Goal: Task Accomplishment & Management: Complete application form

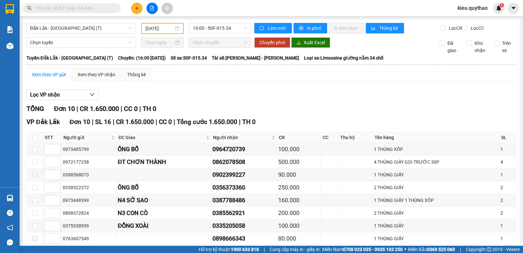
click at [139, 6] on button at bounding box center [136, 8] width 11 height 11
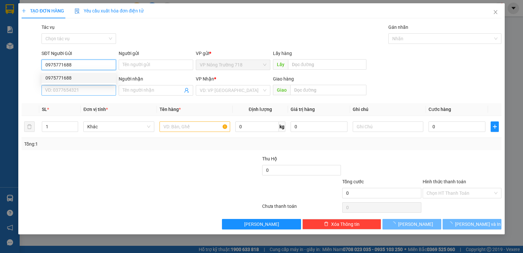
type input "0975771688"
click at [77, 86] on input "SĐT Người Nhận *" at bounding box center [79, 90] width 75 height 10
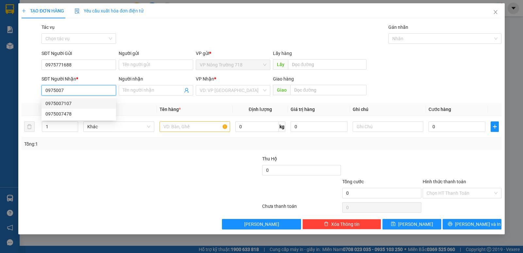
click at [73, 101] on div "0975007107" at bounding box center [78, 103] width 67 height 7
type input "0975007107"
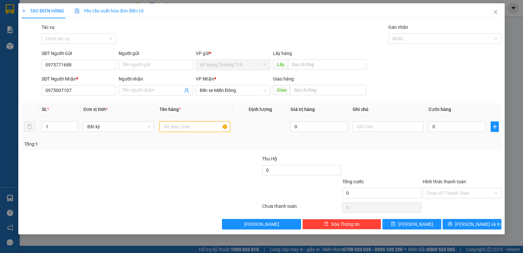
click at [164, 124] on input "text" at bounding box center [195, 126] width 71 height 10
type input "1 TÚM BAO"
click at [431, 127] on input "0" at bounding box center [457, 126] width 57 height 10
type input "5"
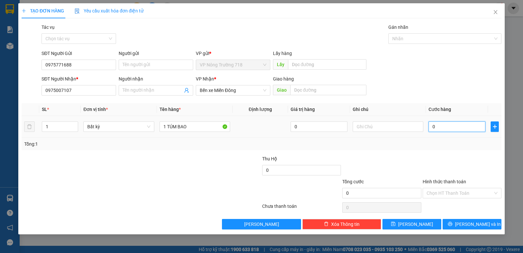
type input "5"
type input "50"
type input "500"
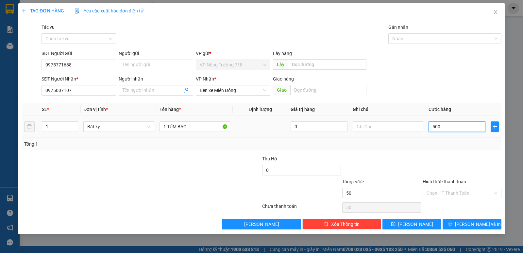
type input "500"
type input "5.000"
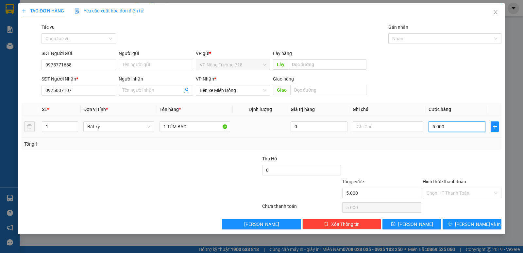
type input "50.000"
click at [446, 190] on input "Hình thức thanh toán" at bounding box center [460, 193] width 66 height 10
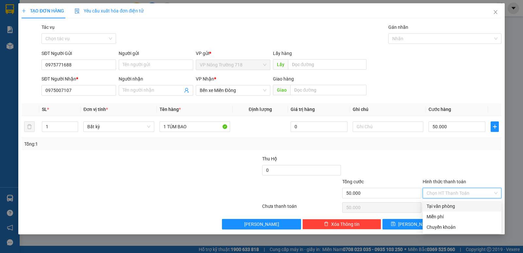
click at [453, 206] on div "Tại văn phòng" at bounding box center [462, 205] width 71 height 7
type input "0"
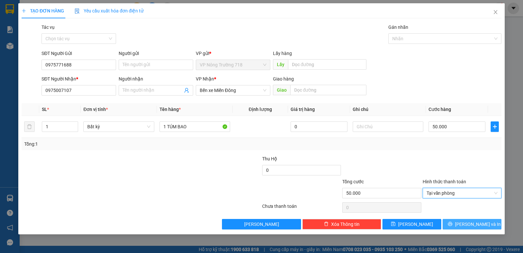
click at [473, 221] on span "[PERSON_NAME] và In" at bounding box center [478, 223] width 46 height 7
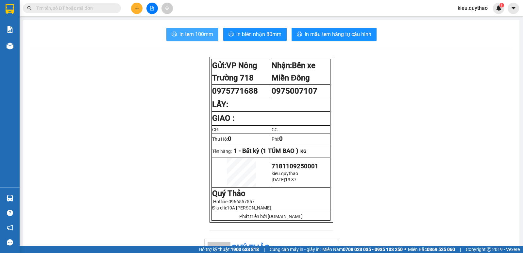
click at [181, 33] on span "In tem 100mm" at bounding box center [197, 34] width 34 height 8
click at [182, 35] on span "In tem 100mm" at bounding box center [197, 34] width 34 height 8
click at [179, 30] on button "In tem 100mm" at bounding box center [192, 34] width 52 height 13
click at [136, 10] on button at bounding box center [136, 8] width 11 height 11
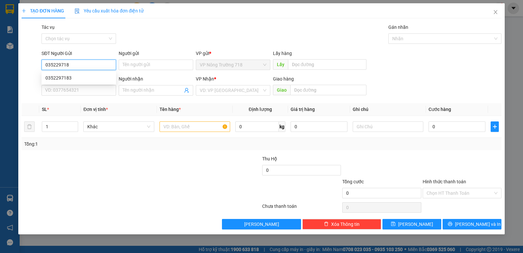
type input "0352297183"
click at [53, 78] on div "0352297183" at bounding box center [78, 77] width 67 height 7
type input "0817030288"
type input "ĐỒNG PHÚ"
type input "0352297183"
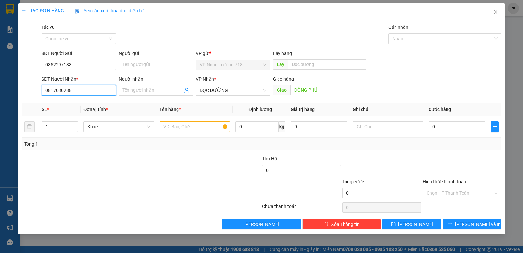
click at [77, 92] on input "0817030288" at bounding box center [79, 90] width 75 height 10
type input "0"
type input "0972130170"
click at [330, 84] on div "Giao hàng" at bounding box center [320, 80] width 94 height 10
click at [322, 91] on input "ĐỒNG PHÚ" at bounding box center [328, 90] width 77 height 10
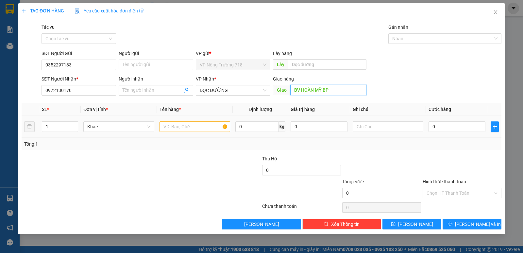
type input "BV HOÀN MỸ BP"
click at [181, 124] on input "text" at bounding box center [195, 126] width 71 height 10
type input "1 TÚM BAO"
click at [430, 126] on td "0" at bounding box center [457, 127] width 62 height 22
click at [433, 126] on input "0" at bounding box center [457, 126] width 57 height 10
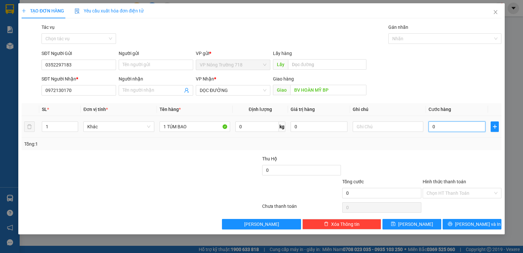
click at [439, 126] on input "0" at bounding box center [457, 126] width 57 height 10
click at [432, 127] on input "0" at bounding box center [457, 126] width 57 height 10
type input "10"
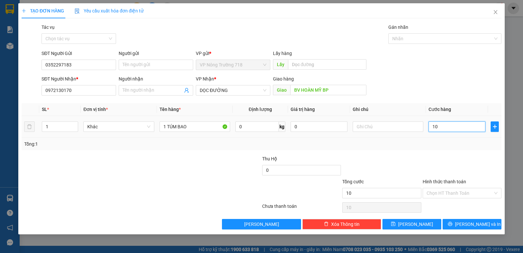
type input "100"
type input "1.000"
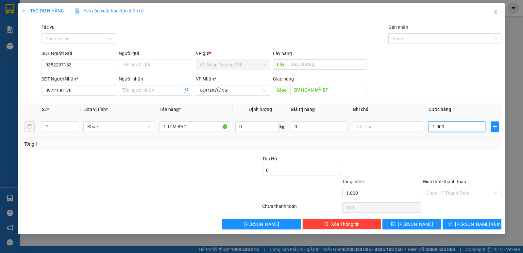
type input "1.000"
type input "10.000"
type input "100.000"
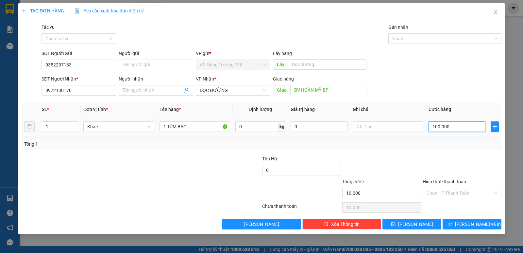
type input "100.000"
click at [463, 193] on input "Hình thức thanh toán" at bounding box center [460, 193] width 66 height 10
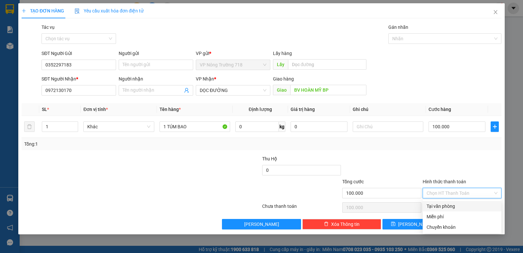
click at [451, 204] on div "Tại văn phòng" at bounding box center [462, 205] width 71 height 7
type input "0"
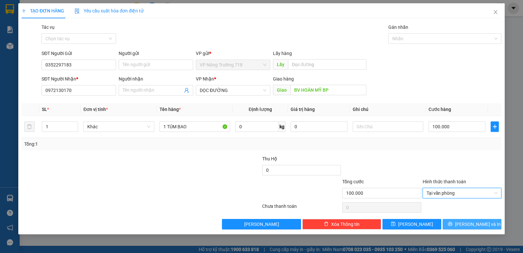
click at [453, 224] on icon "printer" at bounding box center [450, 223] width 5 height 5
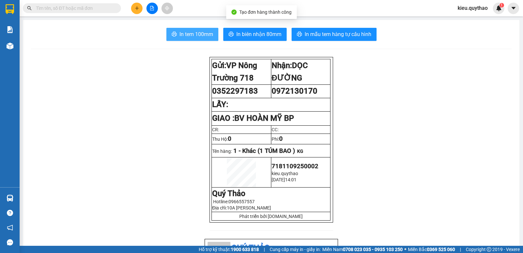
click at [182, 34] on span "In tem 100mm" at bounding box center [197, 34] width 34 height 8
click at [188, 37] on span "In tem 100mm" at bounding box center [197, 34] width 34 height 8
click at [140, 9] on button at bounding box center [136, 8] width 11 height 11
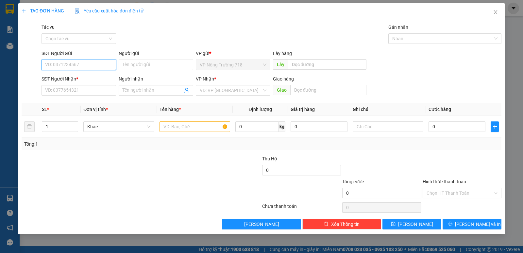
click at [94, 65] on input "SĐT Người Gửi" at bounding box center [79, 65] width 75 height 10
click at [81, 89] on input "SĐT Người Nhận *" at bounding box center [79, 90] width 75 height 10
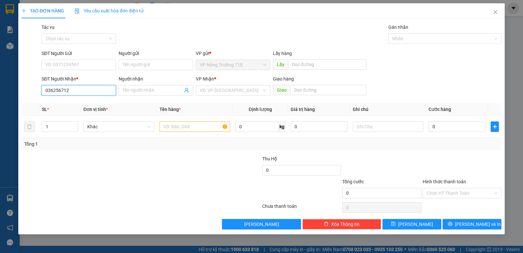
type input "0362567129"
click at [81, 103] on div "0362567129" at bounding box center [78, 103] width 67 height 7
type input "BỐ LÁ"
click at [235, 93] on span "Bình Dương" at bounding box center [233, 90] width 67 height 10
type input "0362567129"
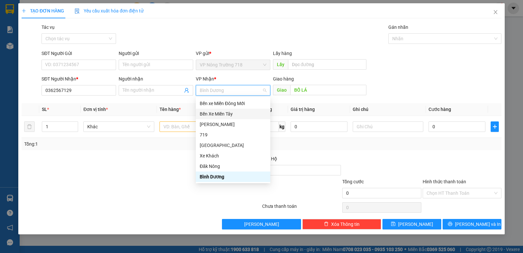
scroll to position [29, 0]
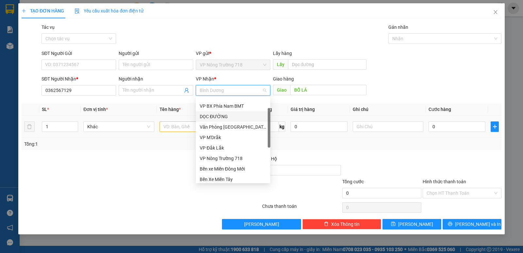
click at [212, 120] on div "DỌC ĐƯỜNG" at bounding box center [233, 116] width 67 height 7
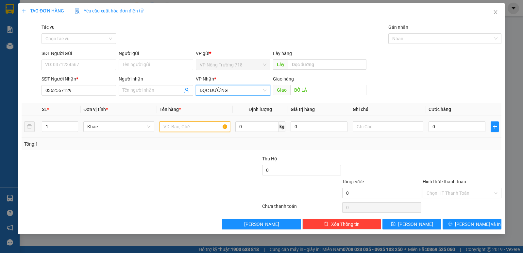
click at [196, 126] on input "text" at bounding box center [195, 126] width 71 height 10
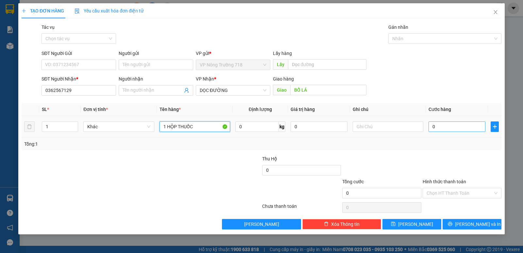
type input "1 HỘP THUỐC"
click at [431, 128] on input "0" at bounding box center [457, 126] width 57 height 10
type input "5"
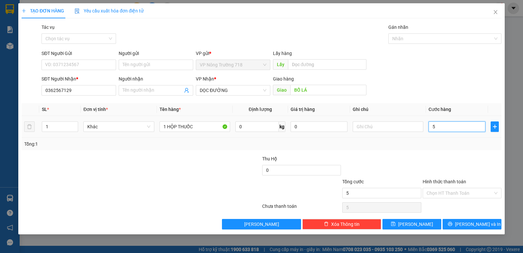
type input "50"
type input "500"
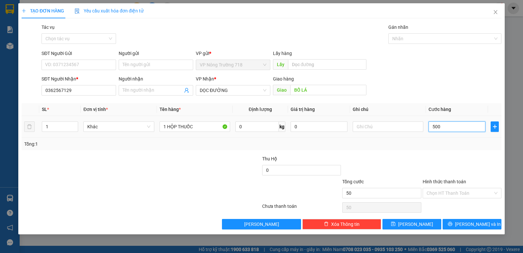
type input "500"
type input "5.000"
type input "50.000"
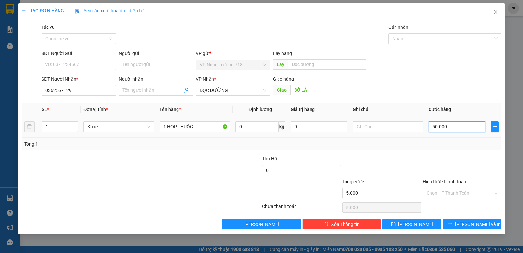
type input "50.000"
click at [479, 194] on input "Hình thức thanh toán" at bounding box center [460, 193] width 66 height 10
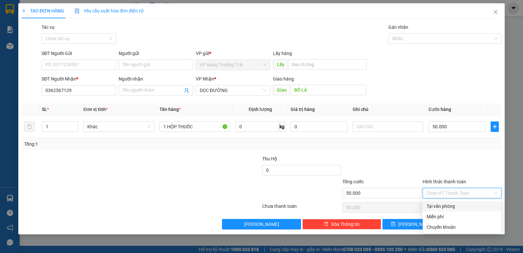
click at [471, 205] on div "Tại văn phòng" at bounding box center [462, 205] width 71 height 7
type input "0"
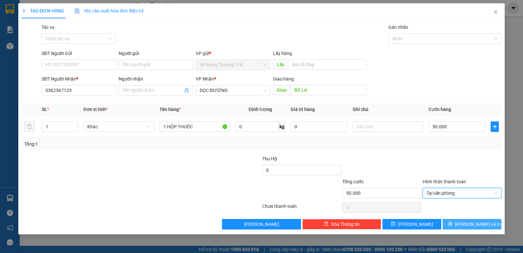
click at [472, 222] on span "[PERSON_NAME] và In" at bounding box center [478, 223] width 46 height 7
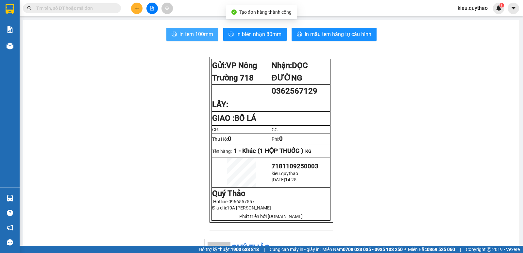
click at [190, 35] on span "In tem 100mm" at bounding box center [197, 34] width 34 height 8
